Goal: Task Accomplishment & Management: Manage account settings

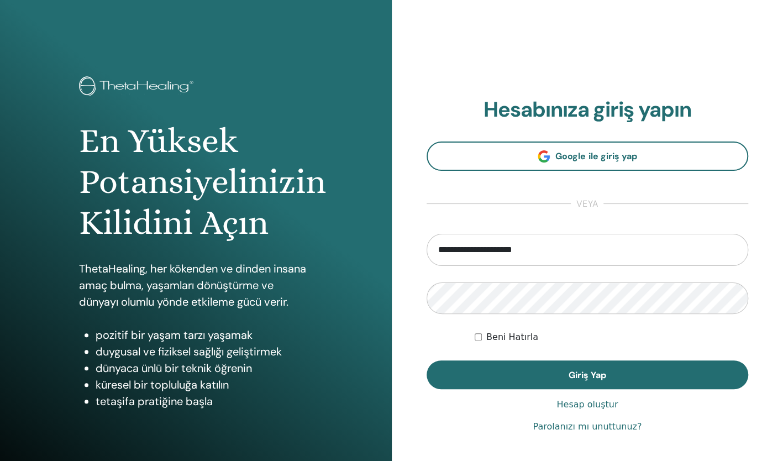
drag, startPoint x: 516, startPoint y: 252, endPoint x: 323, endPoint y: 229, distance: 194.3
click at [323, 229] on div "En Yüksek Potansiyelinizin Kilidini Açın ThetaHealing, her kökenden ve dinden i…" at bounding box center [391, 265] width 783 height 531
type input "**********"
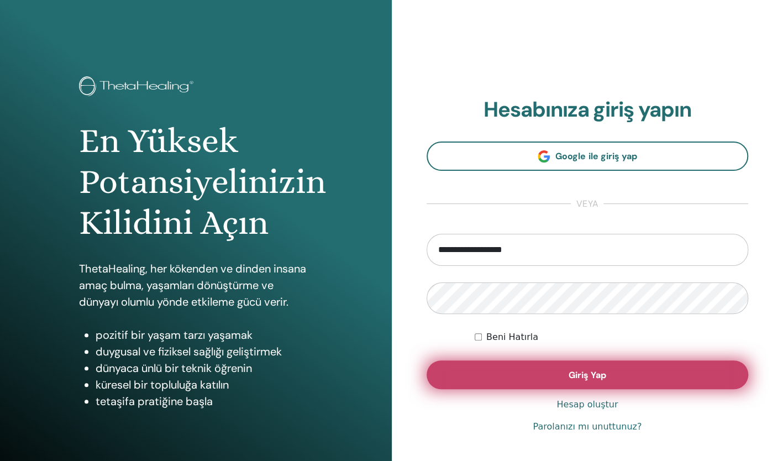
click at [553, 379] on button "Giriş Yap" at bounding box center [588, 374] width 322 height 29
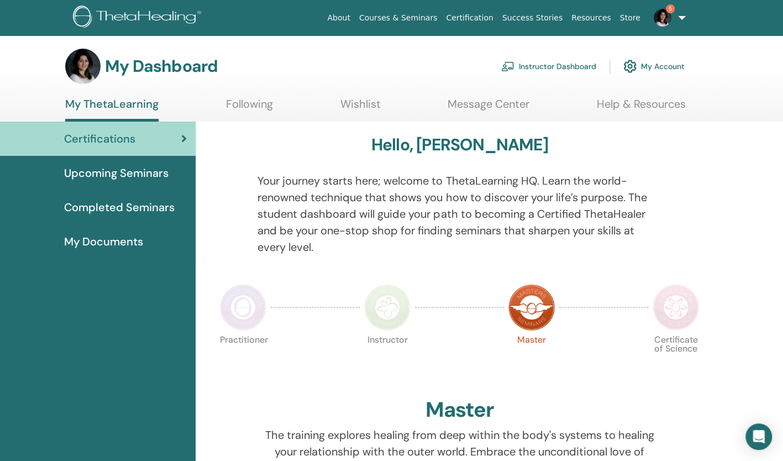
click at [562, 68] on link "Instructor Dashboard" at bounding box center [548, 66] width 95 height 24
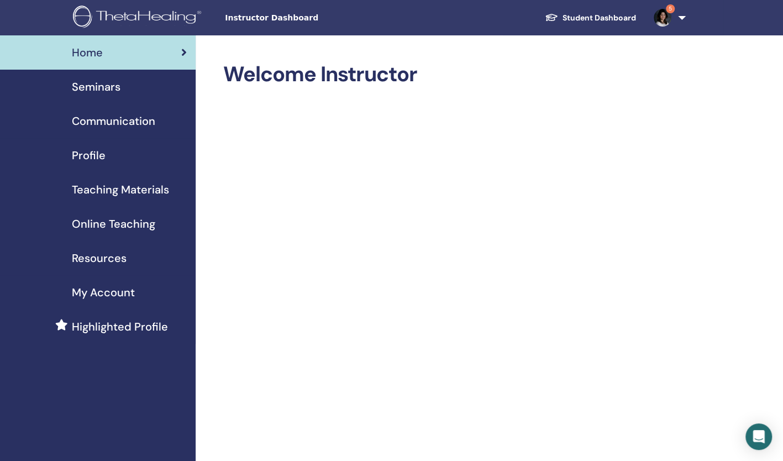
click at [88, 75] on link "Seminars" at bounding box center [98, 87] width 196 height 34
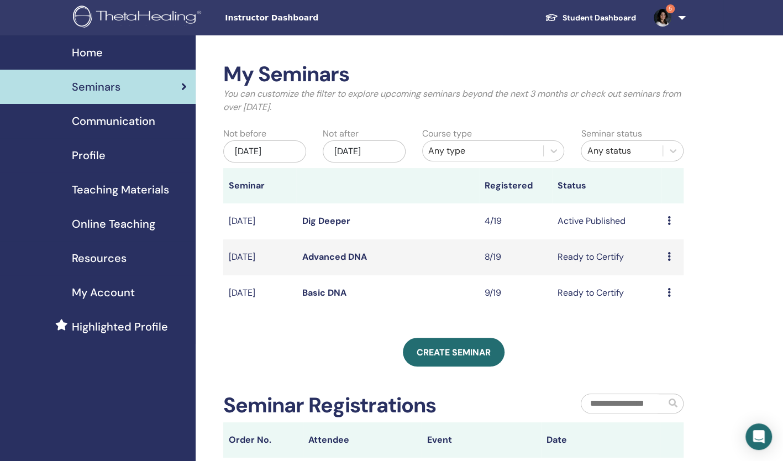
click at [671, 219] on div "Preview Edit Attendees Cancel" at bounding box center [672, 221] width 11 height 13
click at [678, 257] on link "Attendees" at bounding box center [668, 261] width 42 height 12
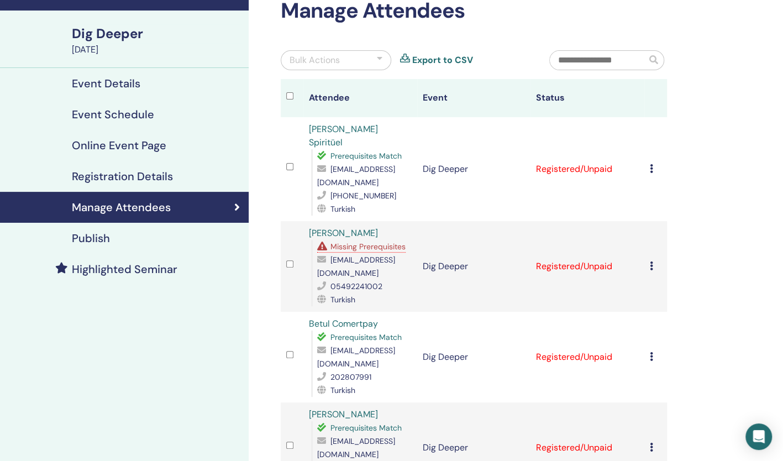
scroll to position [92, 0]
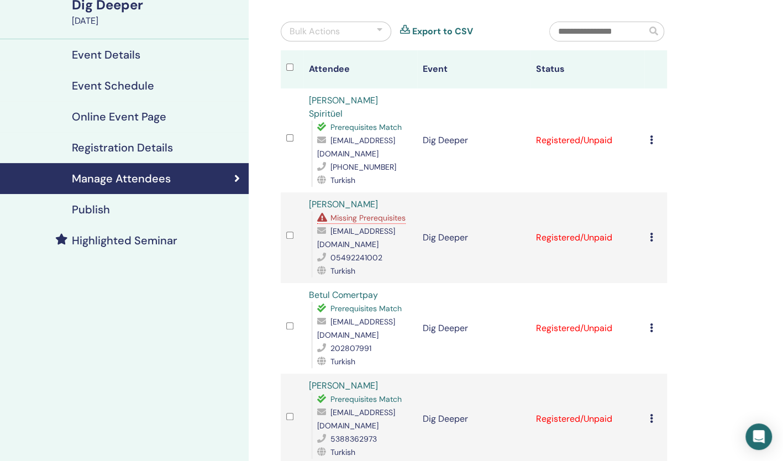
click at [368, 213] on span "Missing Prerequisites" at bounding box center [368, 218] width 75 height 10
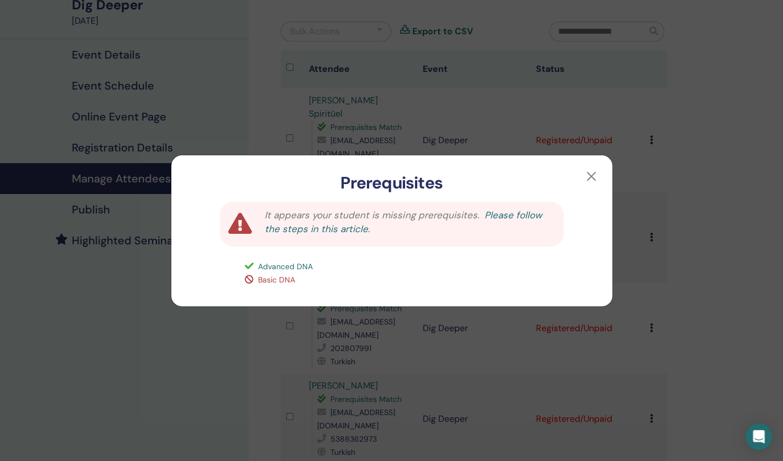
click at [531, 213] on link "Please follow the steps in this article." at bounding box center [403, 222] width 277 height 27
click at [596, 176] on button "button" at bounding box center [592, 177] width 18 height 18
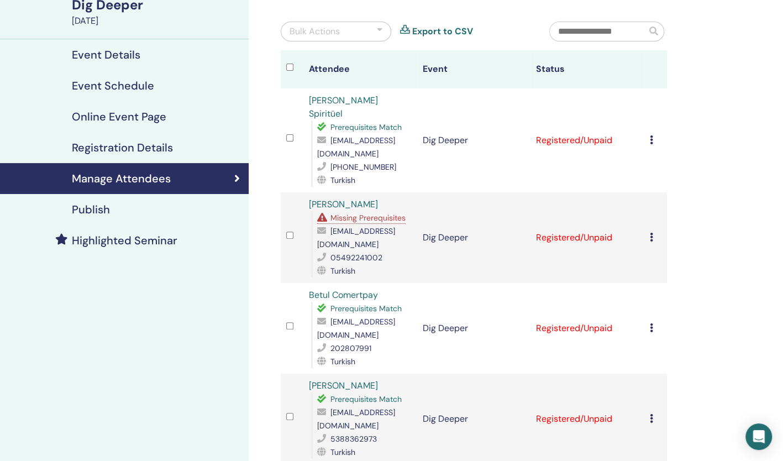
click at [650, 233] on icon at bounding box center [651, 237] width 3 height 9
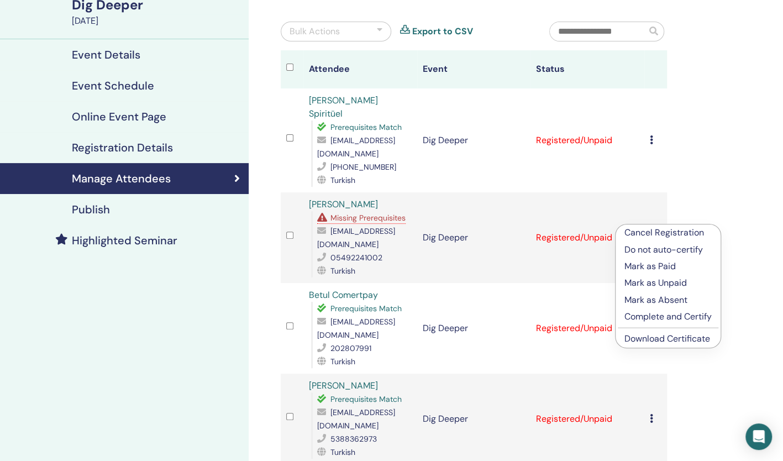
click at [656, 265] on p "Mark as Paid" at bounding box center [668, 266] width 87 height 13
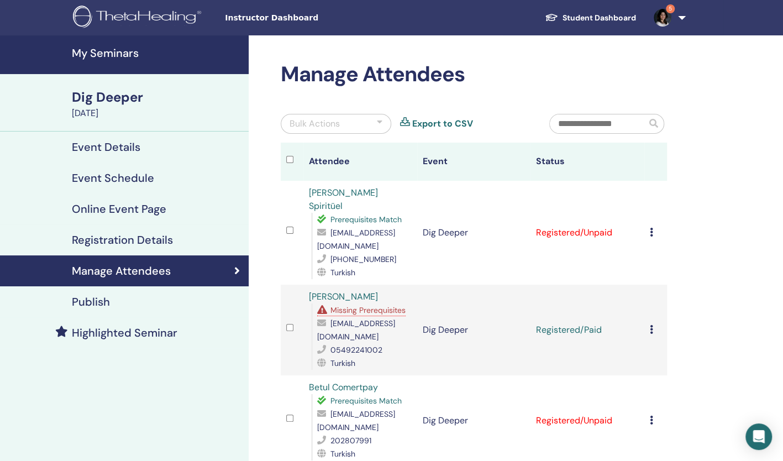
click at [650, 228] on icon at bounding box center [651, 232] width 3 height 9
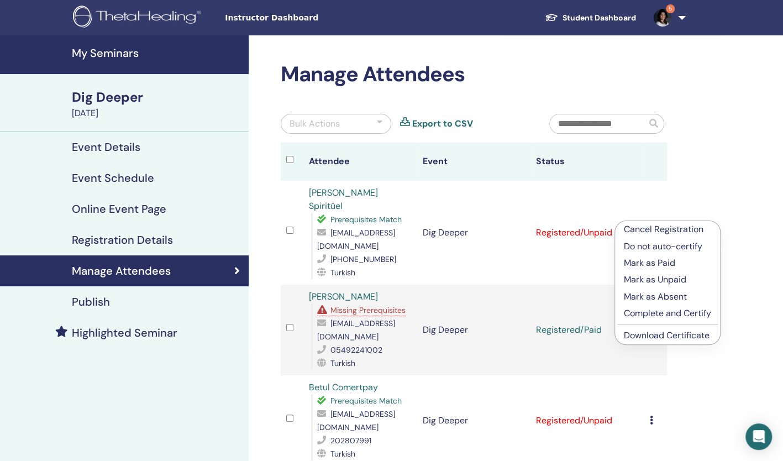
click at [665, 265] on p "Mark as Paid" at bounding box center [667, 263] width 87 height 13
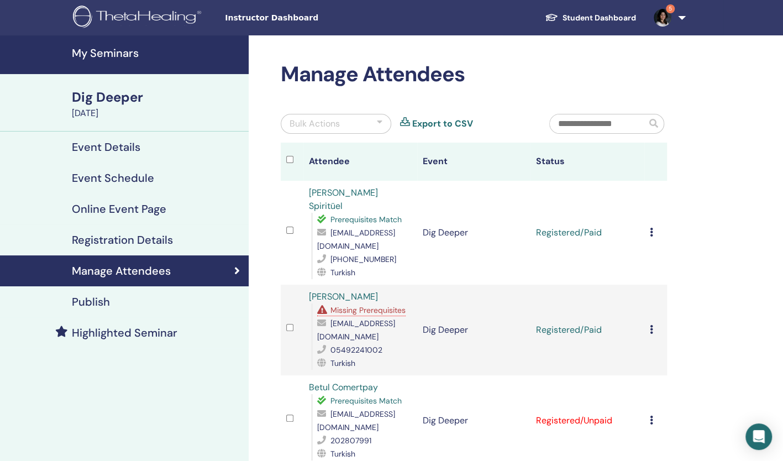
scroll to position [97, 0]
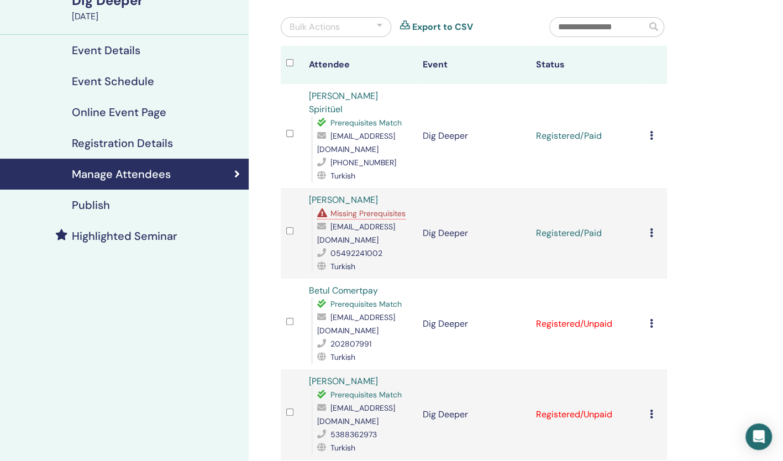
click at [652, 319] on icon at bounding box center [651, 323] width 3 height 9
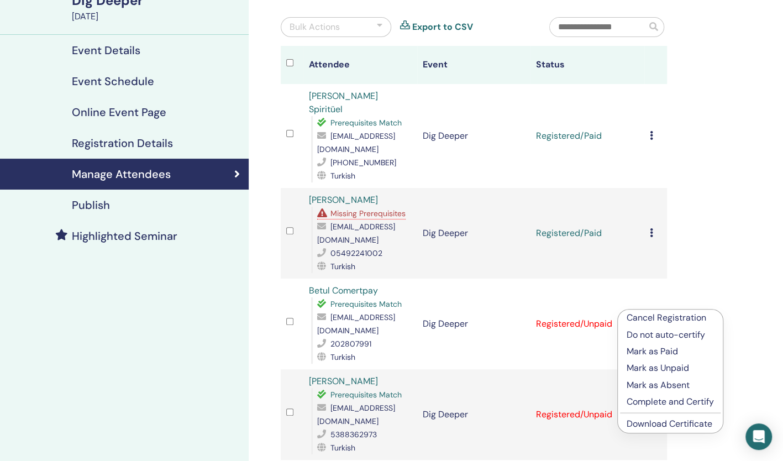
click at [652, 353] on p "Mark as Paid" at bounding box center [670, 351] width 87 height 13
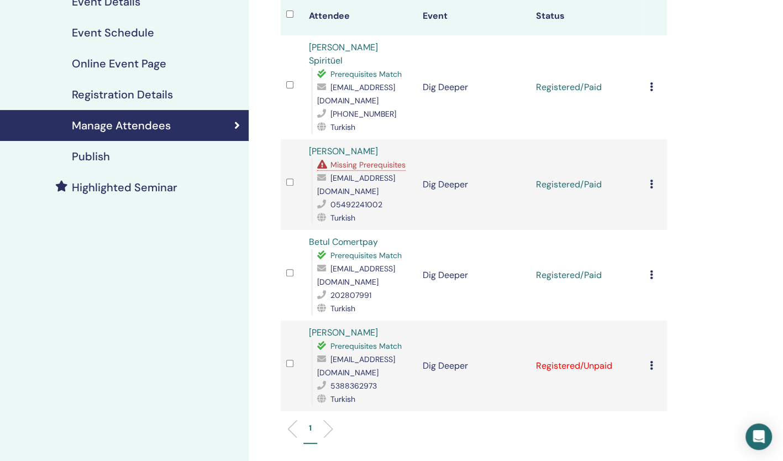
scroll to position [146, 0]
click at [652, 360] on icon at bounding box center [651, 364] width 3 height 9
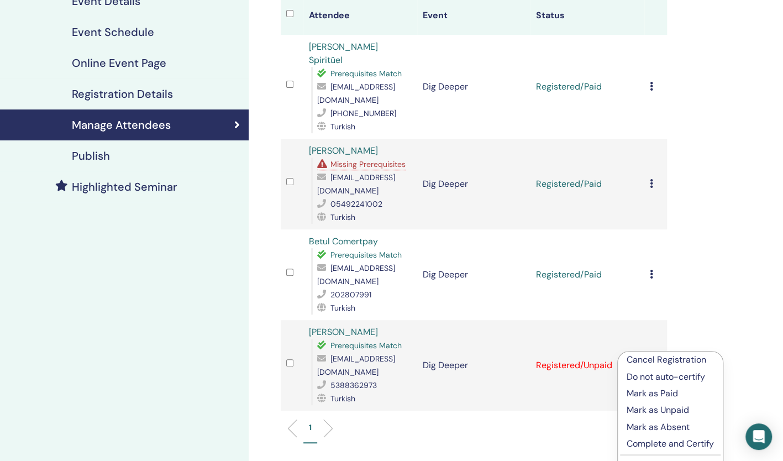
click at [658, 393] on p "Mark as Paid" at bounding box center [670, 393] width 87 height 13
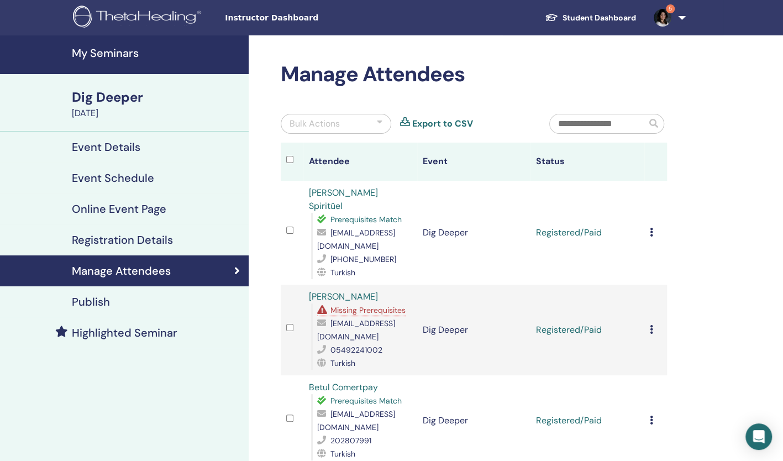
click at [97, 56] on h4 "My Seminars" at bounding box center [157, 52] width 170 height 13
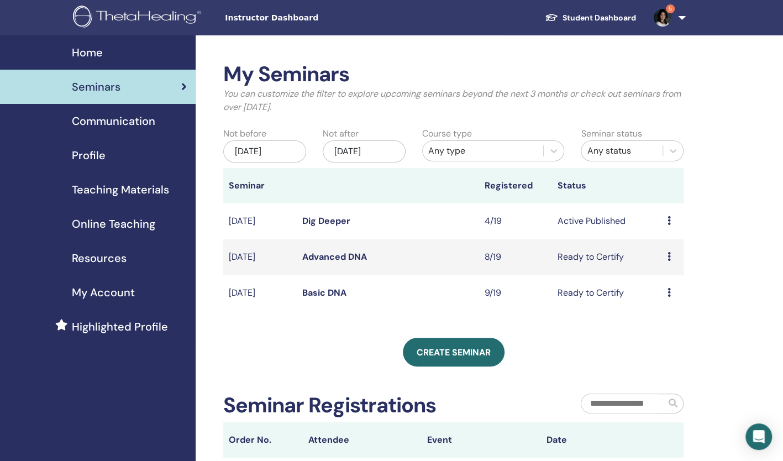
click at [366, 148] on div "[DATE]" at bounding box center [364, 151] width 83 height 22
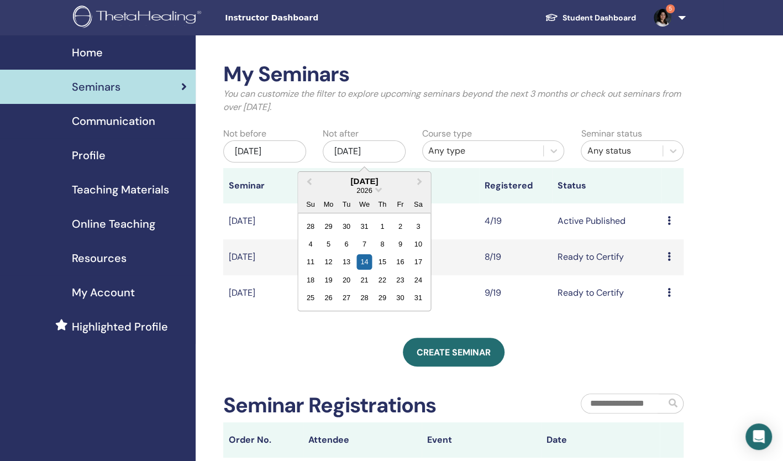
click at [261, 131] on label "Not before" at bounding box center [244, 133] width 43 height 13
